Goal: Share content: Share content

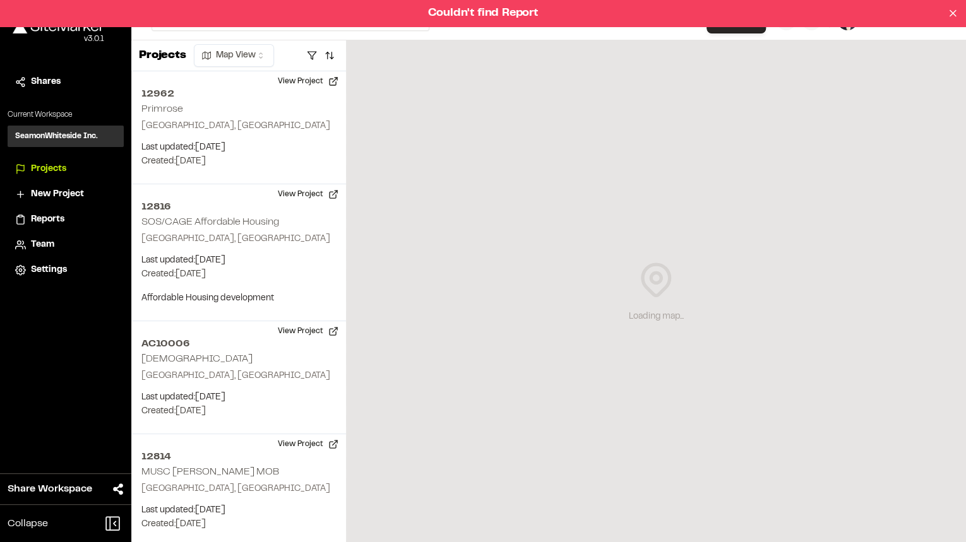
click at [45, 218] on span "Reports" at bounding box center [47, 220] width 33 height 14
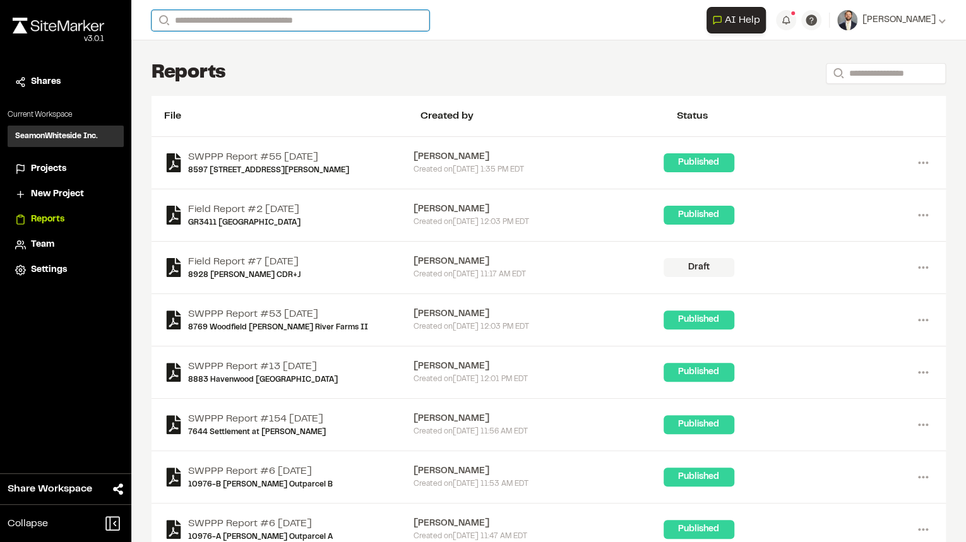
click at [265, 22] on input "Search" at bounding box center [290, 20] width 278 height 21
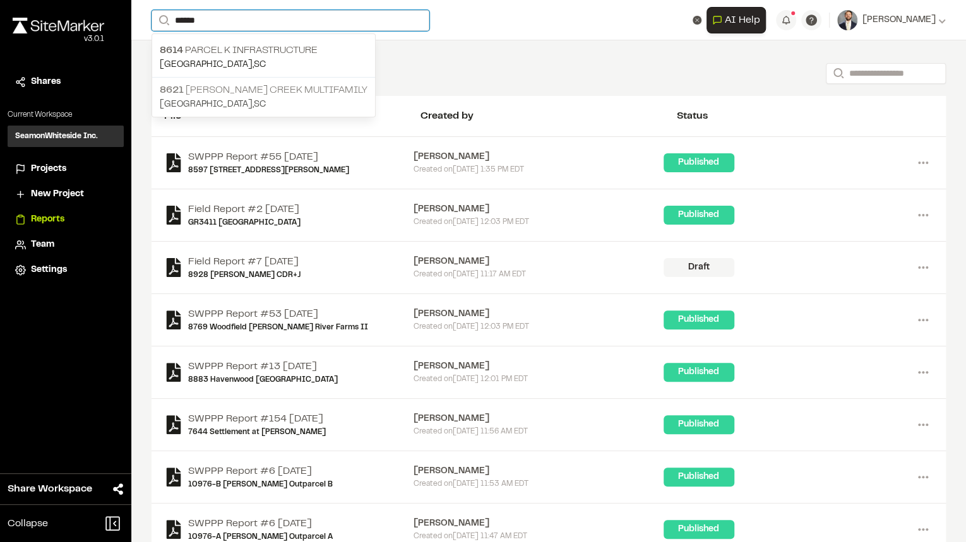
type input "******"
click at [218, 93] on p "8621 Nowell Creek Multifamily" at bounding box center [264, 90] width 208 height 15
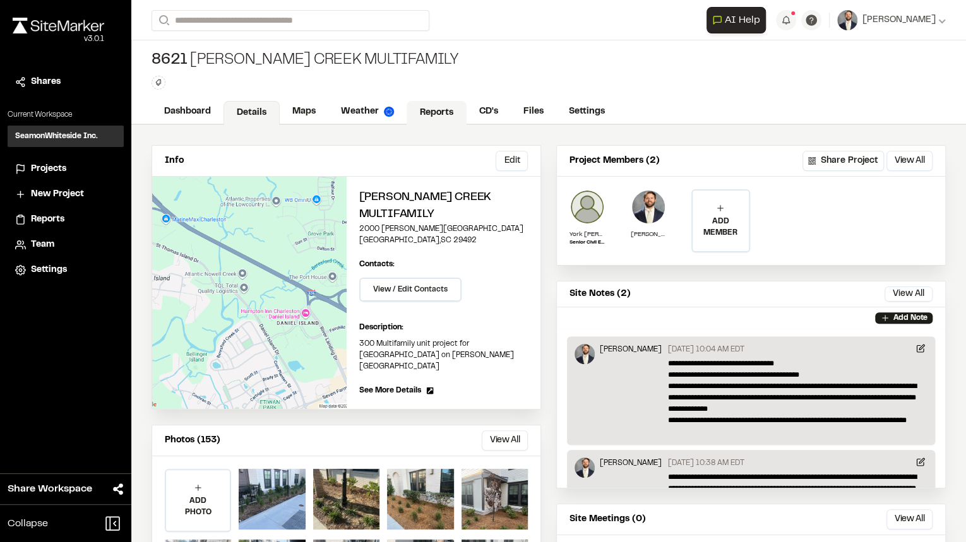
click at [424, 109] on link "Reports" at bounding box center [437, 113] width 60 height 24
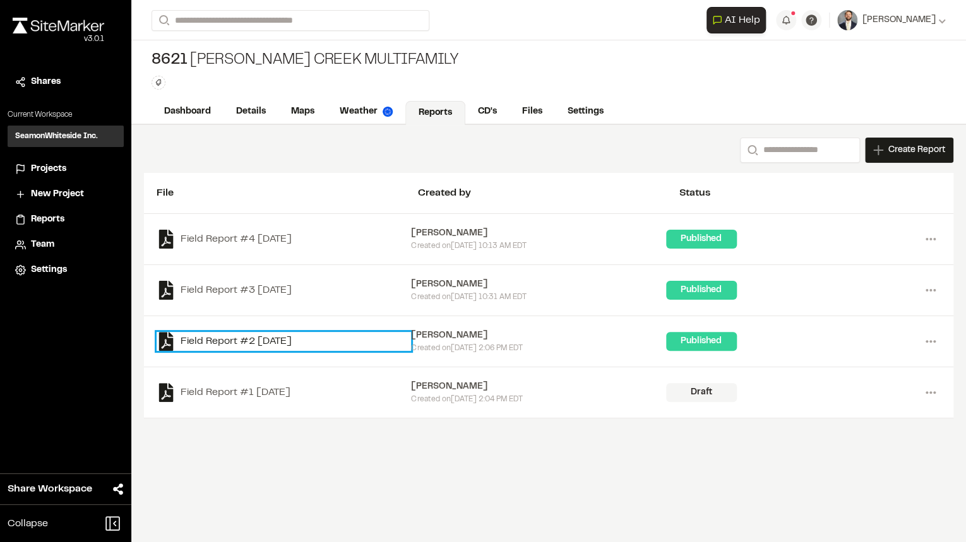
click at [290, 338] on link "Field Report #2 2025-05-14" at bounding box center [284, 341] width 254 height 19
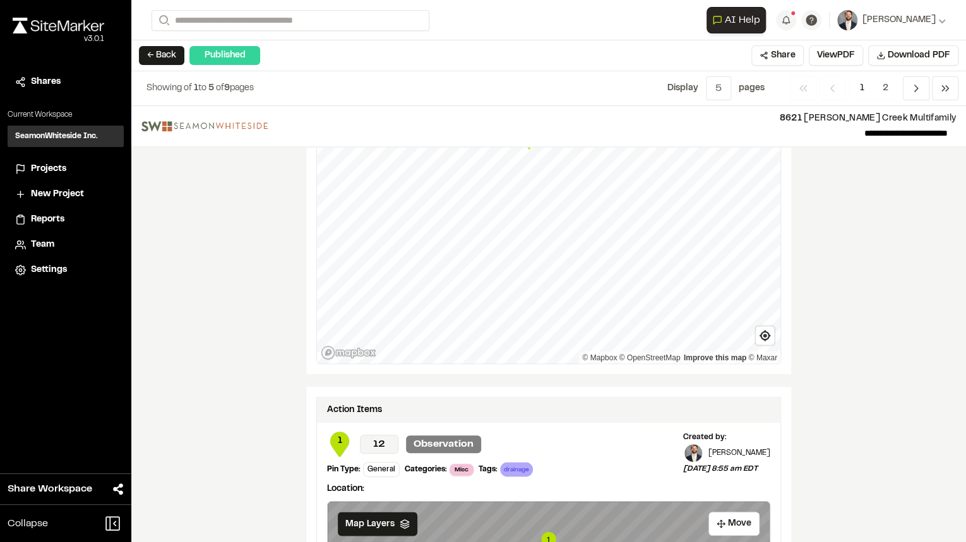
scroll to position [760, 0]
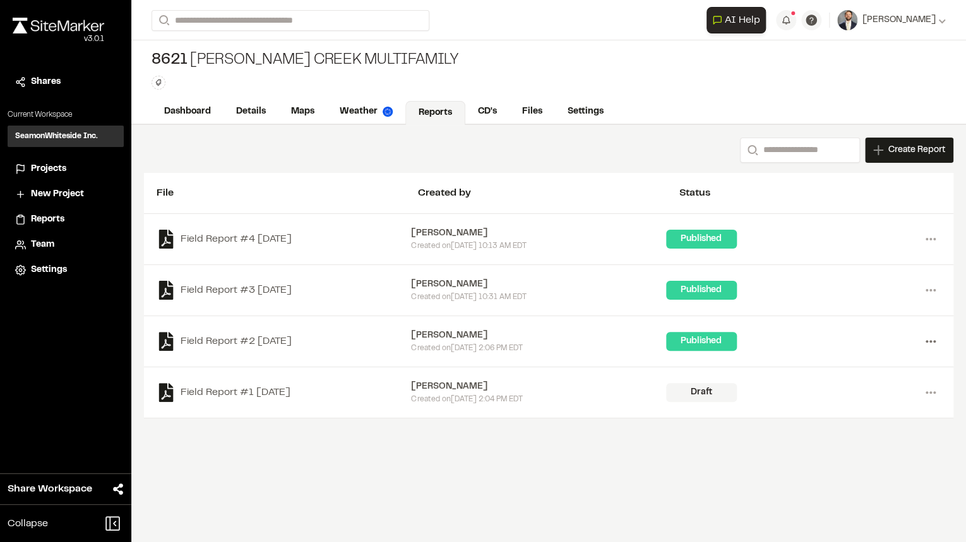
click at [932, 342] on icon at bounding box center [930, 341] width 20 height 20
click at [854, 407] on div "Share" at bounding box center [885, 405] width 110 height 19
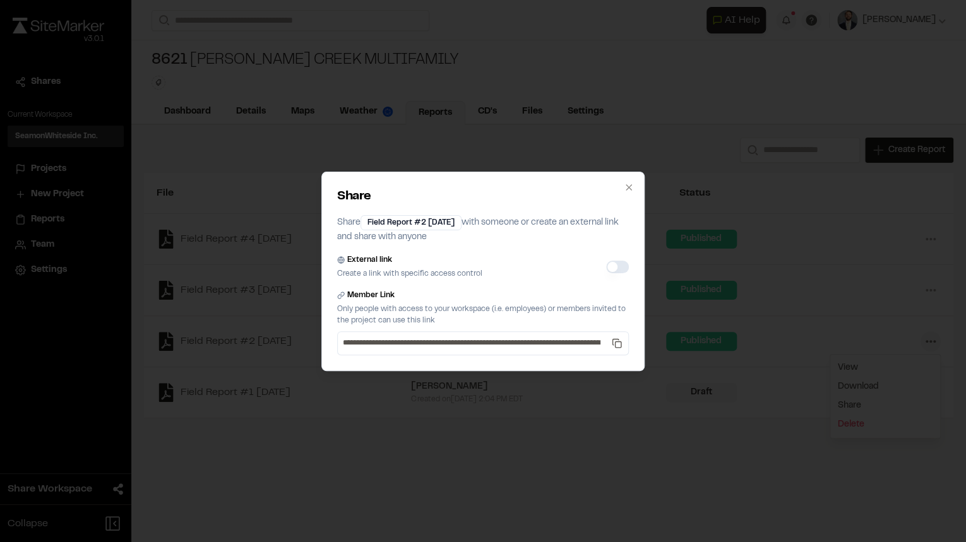
click at [616, 268] on button "External link" at bounding box center [617, 267] width 23 height 13
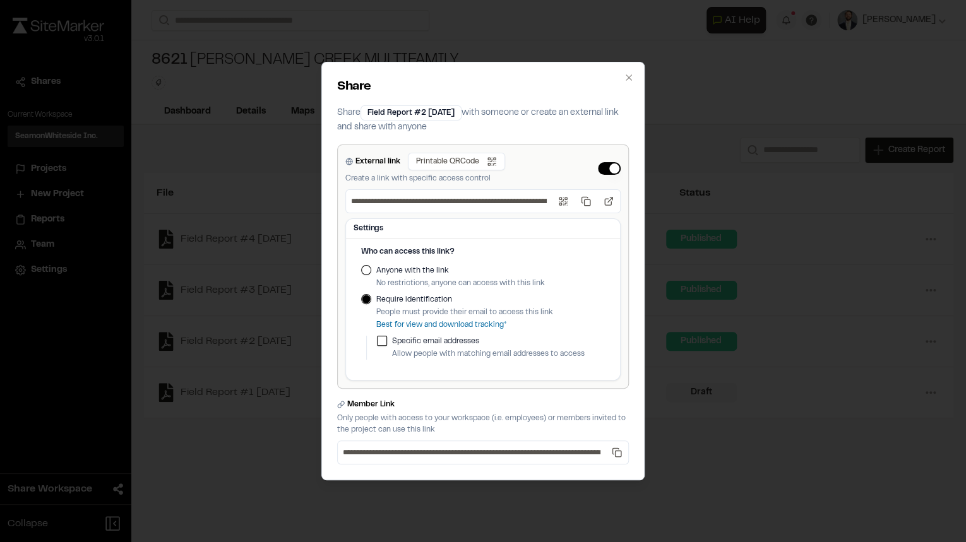
click at [371, 272] on div "Anyone with the link No restrictions, anyone can access with this link" at bounding box center [483, 277] width 244 height 24
click at [364, 270] on button "Anyone with the link" at bounding box center [366, 270] width 10 height 10
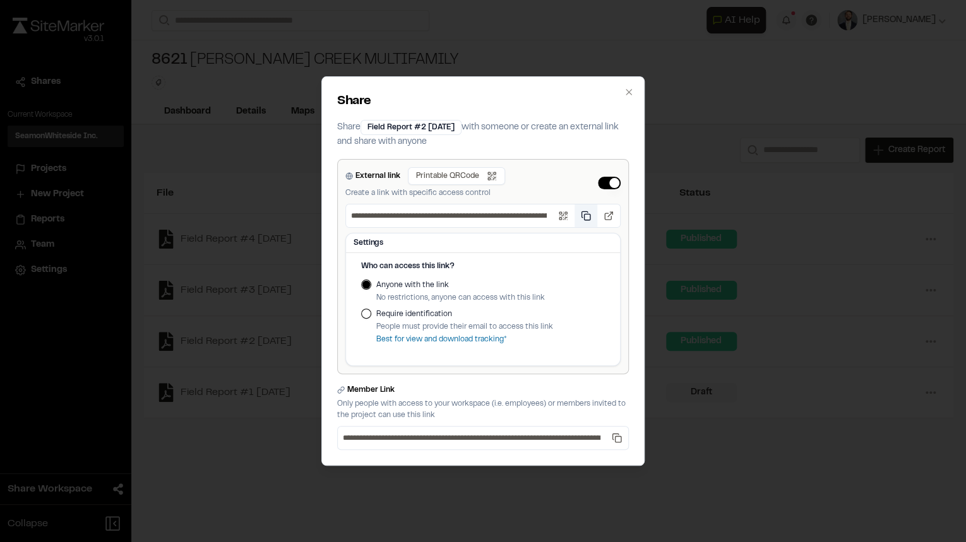
click at [585, 217] on button "Copy public link" at bounding box center [585, 216] width 23 height 23
click at [582, 217] on button "Copy public link" at bounding box center [585, 216] width 23 height 23
click at [629, 92] on icon "button" at bounding box center [629, 92] width 6 height 6
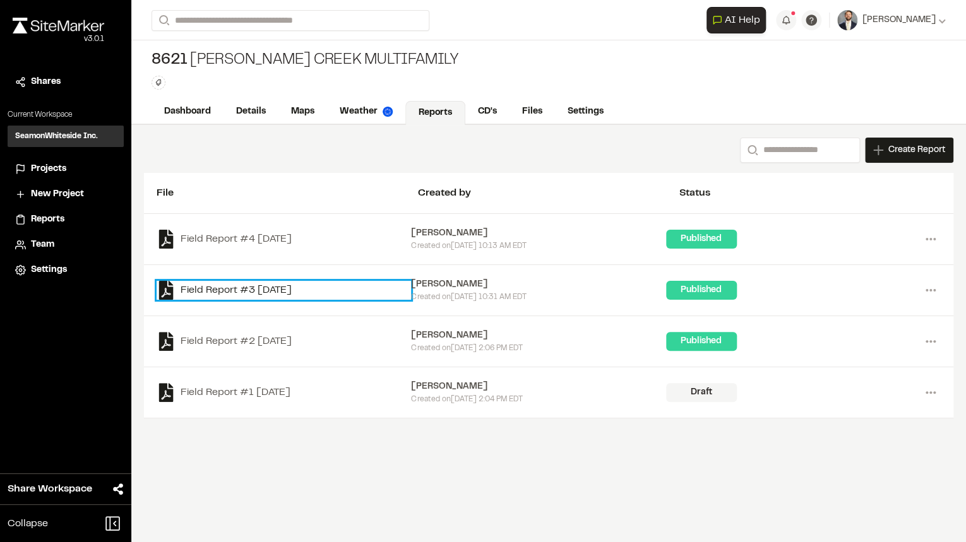
click at [290, 293] on link "Field Report #3 2025-06-26" at bounding box center [284, 290] width 254 height 19
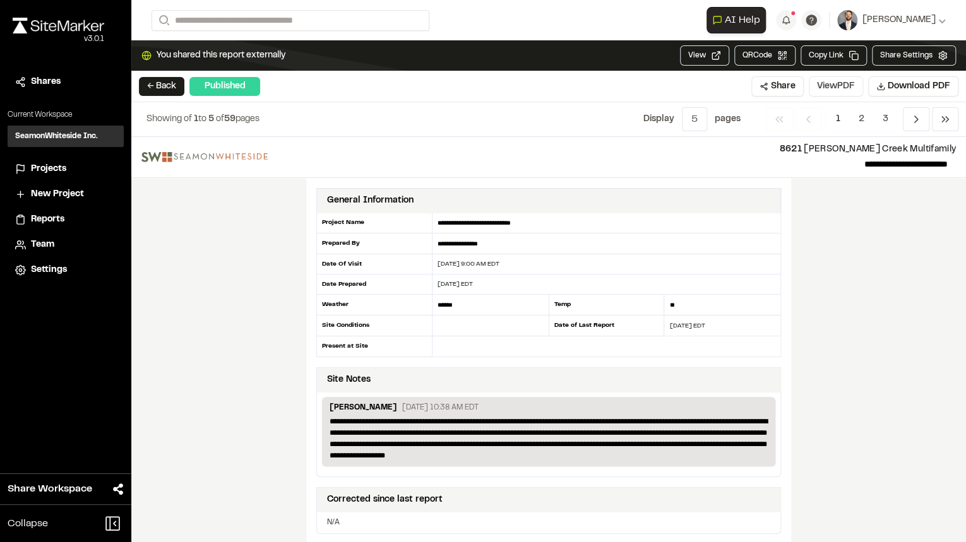
click at [836, 86] on button "View PDF" at bounding box center [836, 86] width 54 height 20
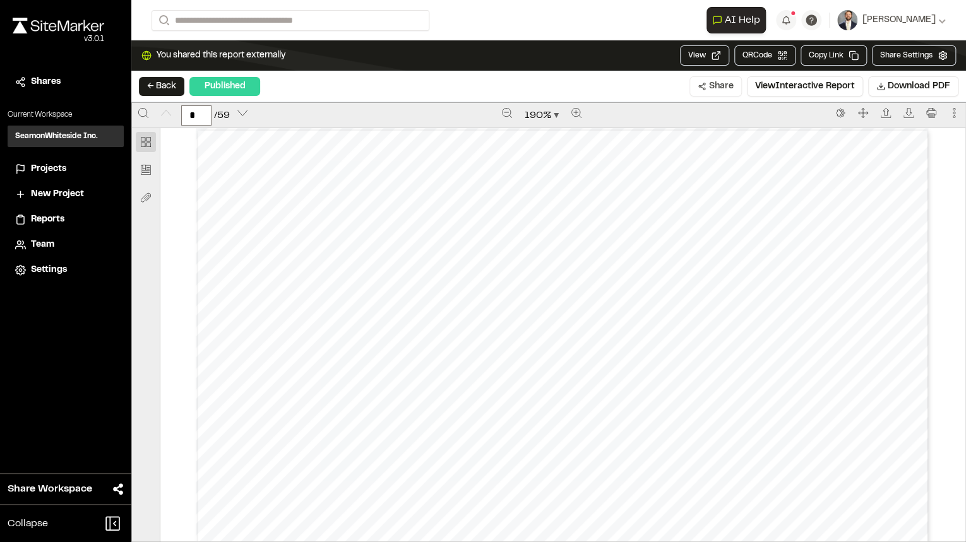
click at [715, 83] on button "Share" at bounding box center [715, 86] width 52 height 20
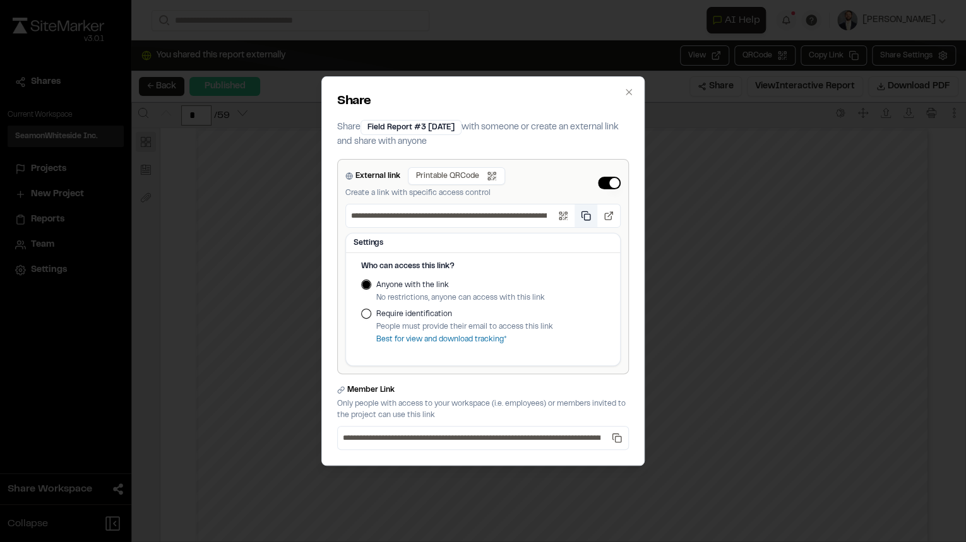
click at [588, 219] on button "Copy public link" at bounding box center [585, 216] width 23 height 23
click at [628, 92] on icon "button" at bounding box center [629, 92] width 6 height 6
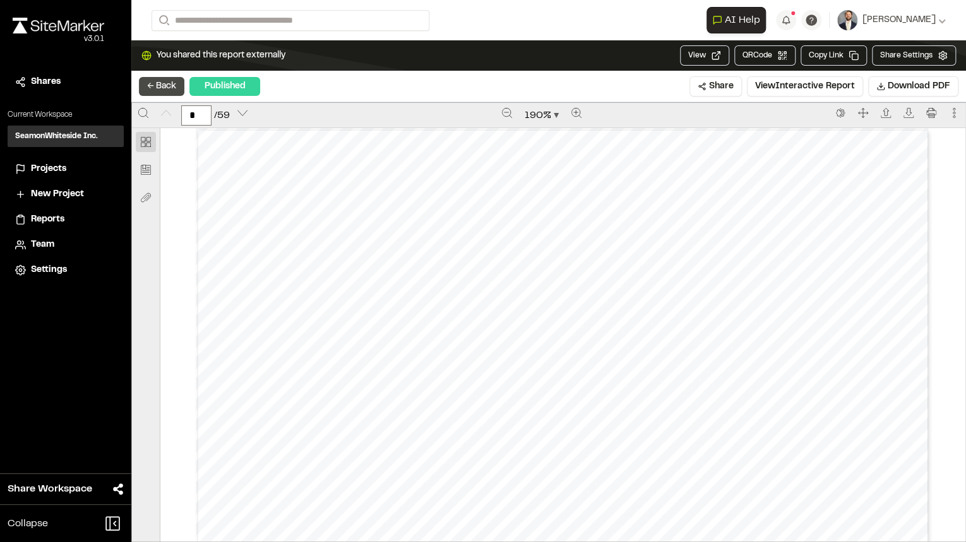
click at [159, 78] on button "← Back" at bounding box center [161, 86] width 45 height 19
